Goal: Navigation & Orientation: Find specific page/section

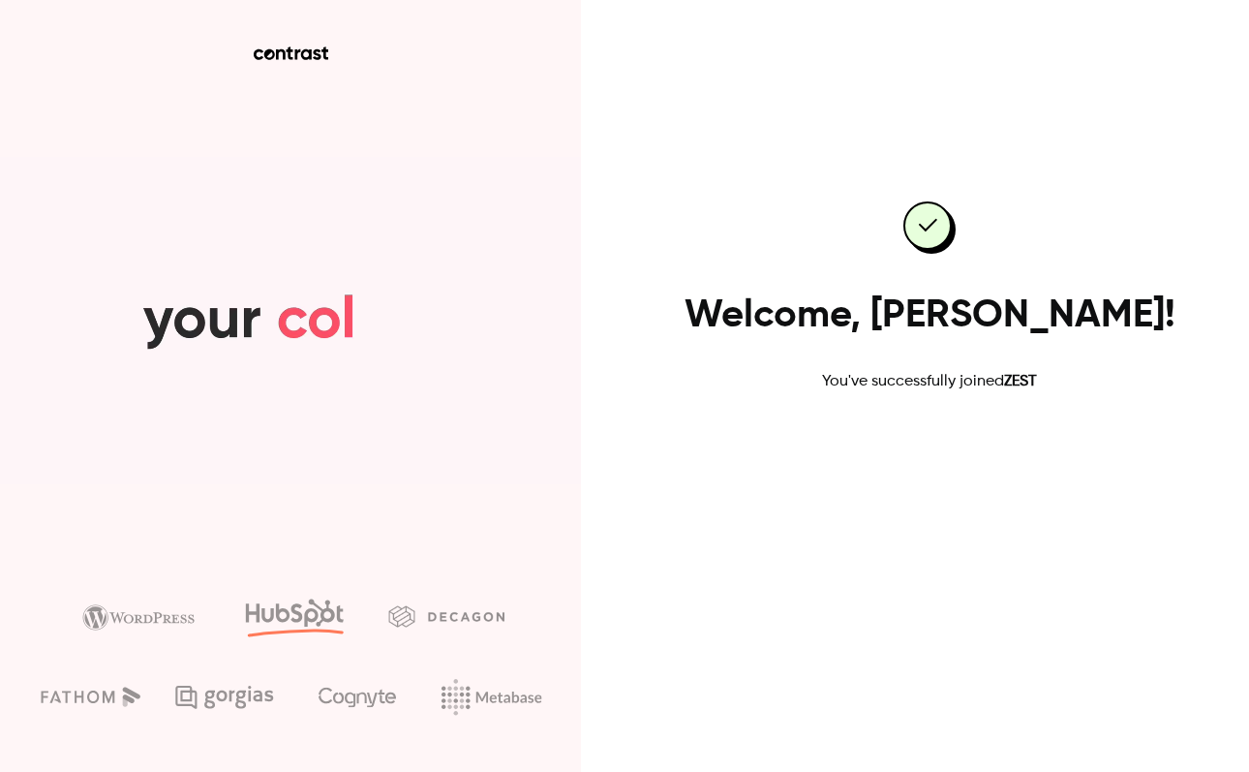
click at [929, 461] on link "Go to dashboard" at bounding box center [929, 455] width 165 height 46
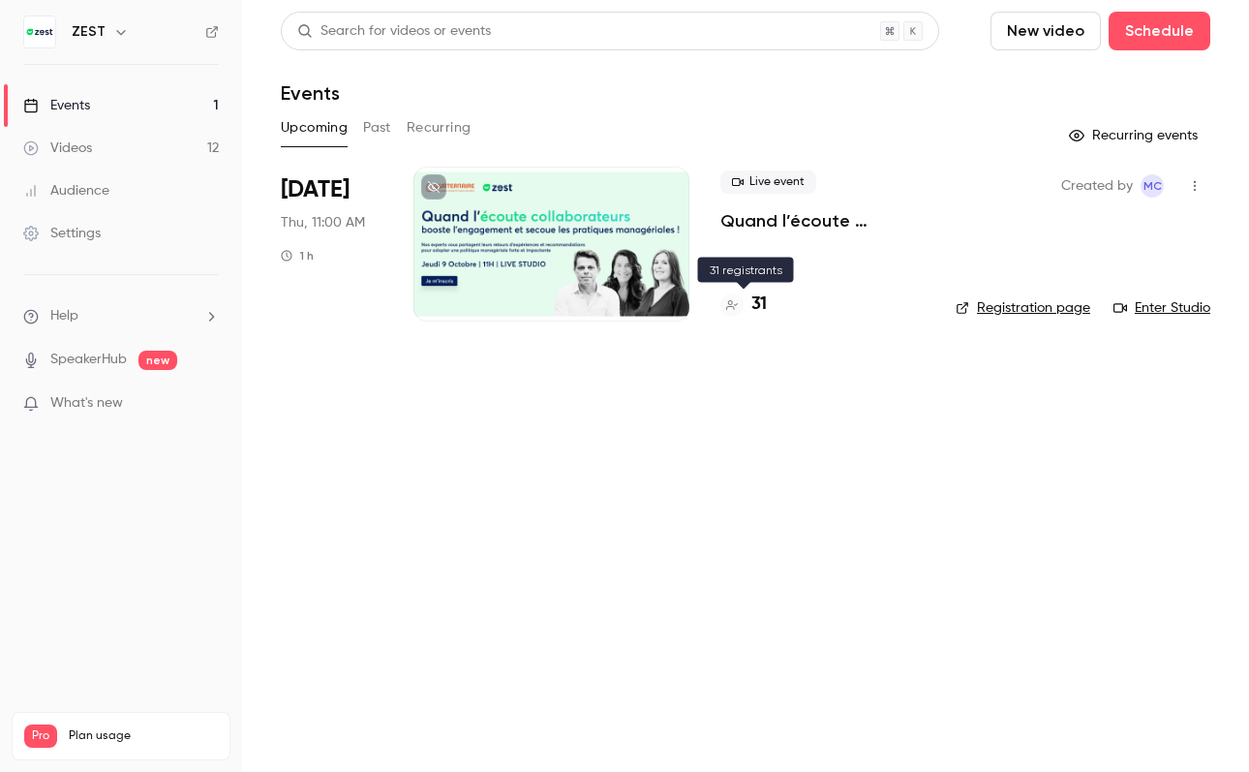
click at [758, 301] on h4 "31" at bounding box center [758, 304] width 15 height 26
